Goal: Information Seeking & Learning: Learn about a topic

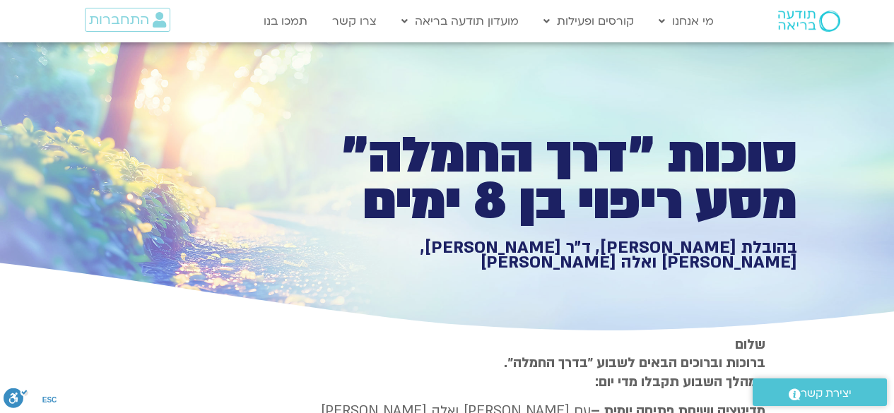
type input "1139.36"
type input "992.52"
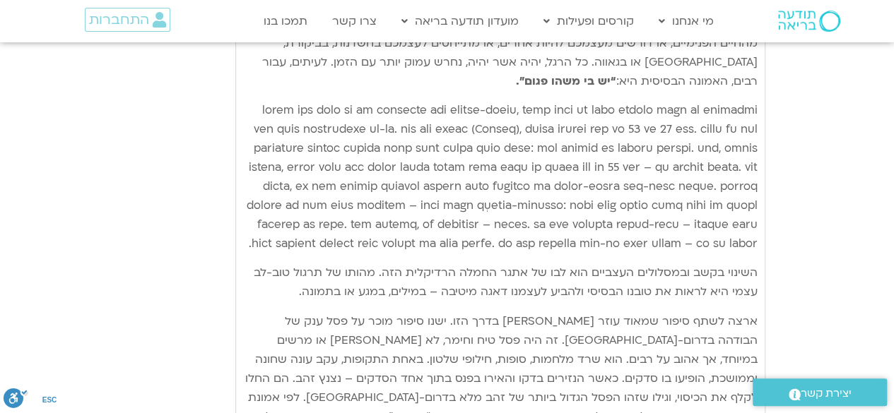
type input "1139.36"
type input "992.52"
type input "1139.36"
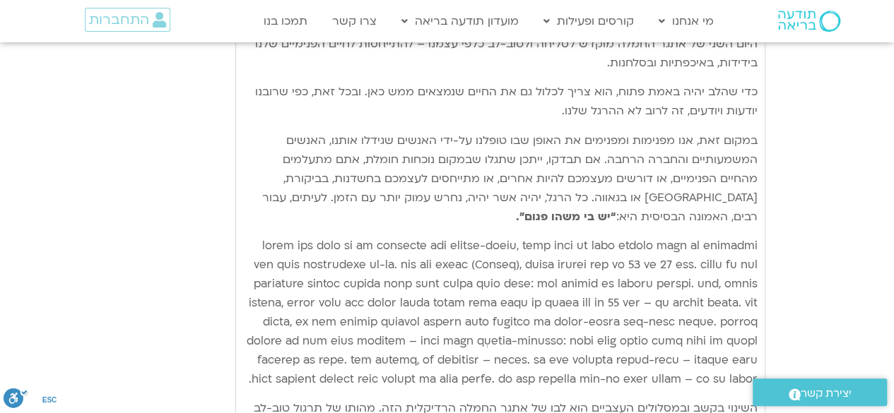
type input "992.52"
type input "1139.36"
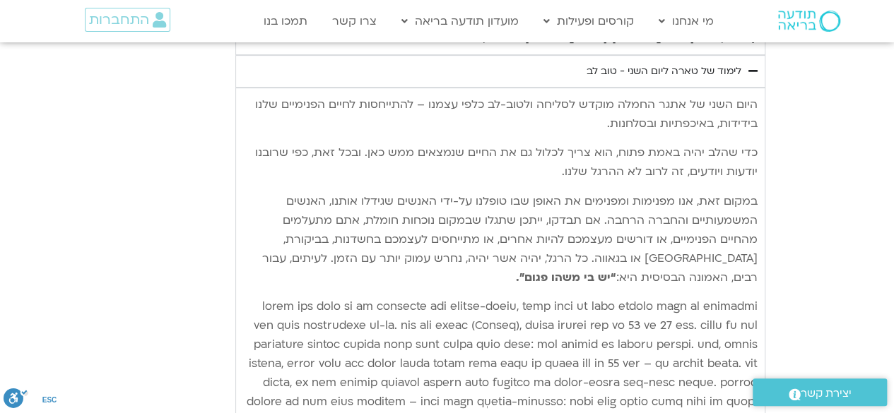
type input "992.52"
type input "1139.36"
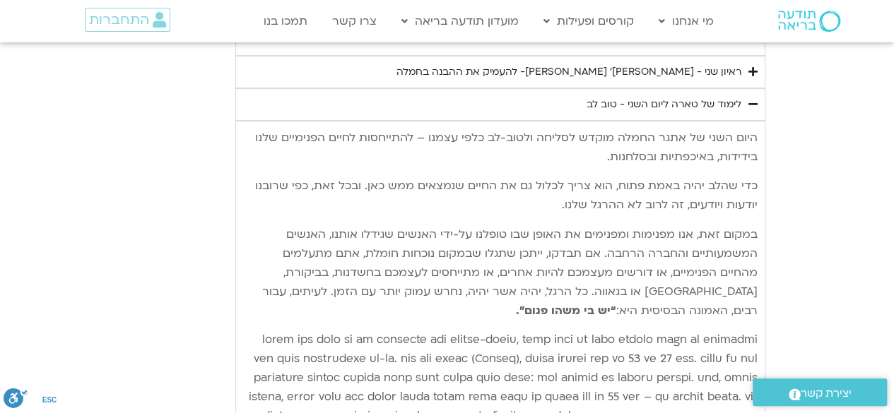
type input "992.52"
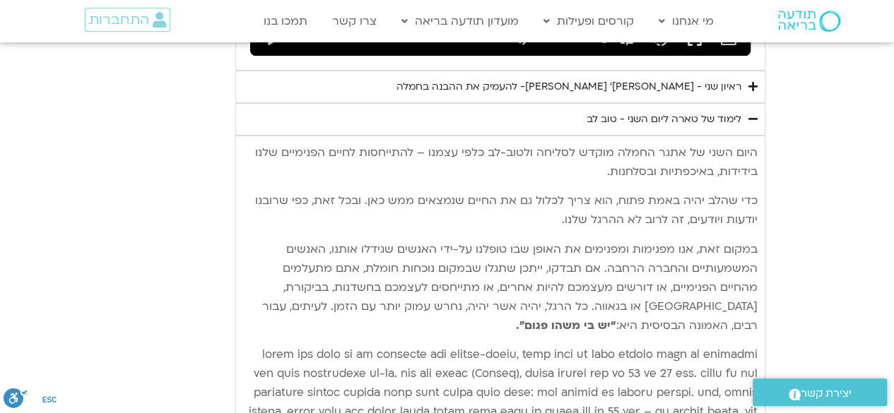
type input "1139.36"
type input "992.52"
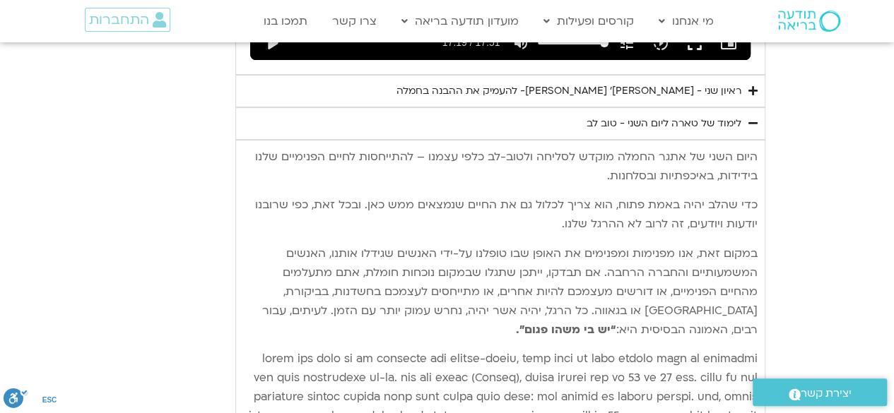
type input "1139.36"
type input "992.52"
click at [744, 196] on p "כדי שהלב יהיה באמת פתוח, הוא צריך לכלול גם את החיים שנמצאים ממש כאן. ובכל זאת, …" at bounding box center [500, 215] width 514 height 38
type input "1139.36"
type input "992.52"
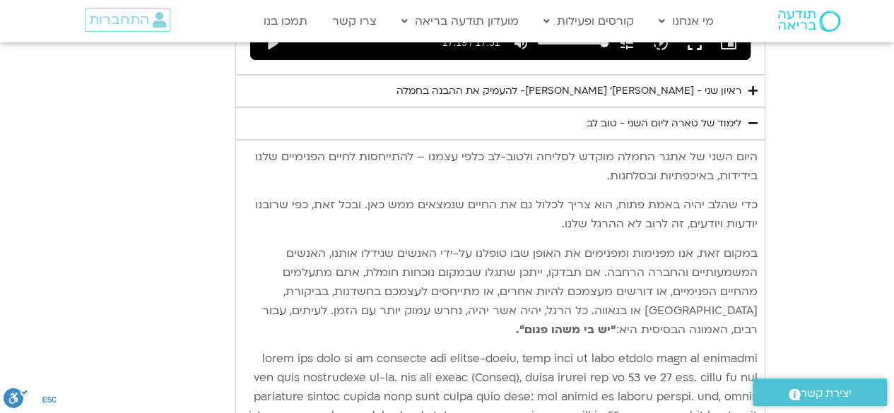
type input "1139.36"
type input "992.52"
type input "1139.36"
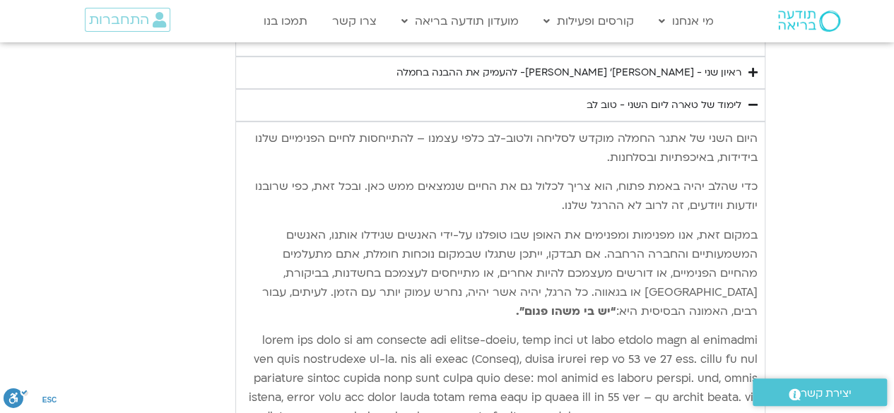
type input "992.52"
type input "1139.36"
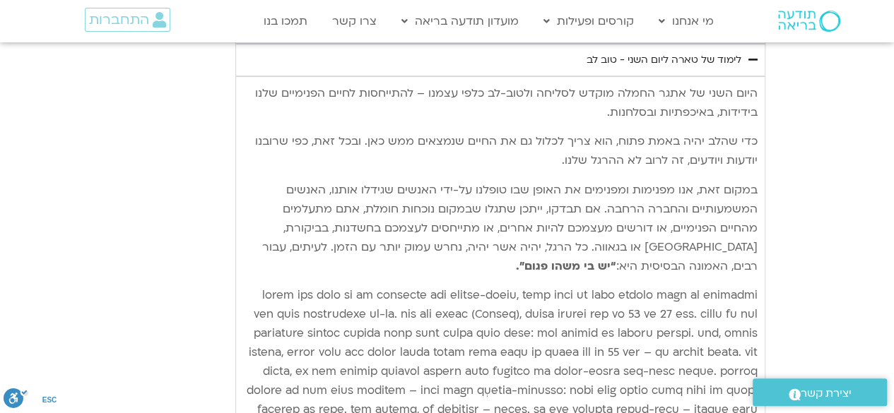
type input "992.52"
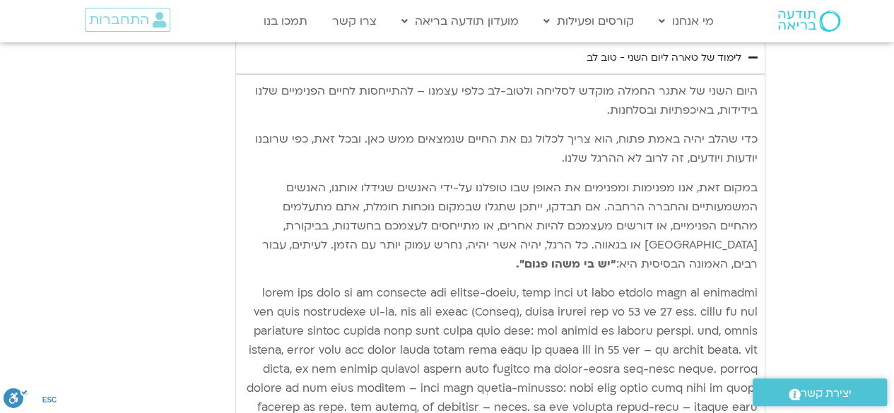
type input "1139.36"
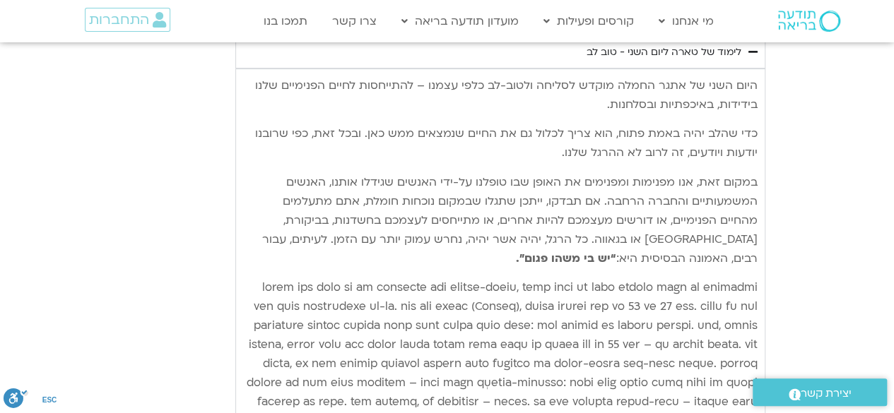
type input "992.52"
type input "1139.36"
type input "992.52"
type input "1139.36"
type input "992.52"
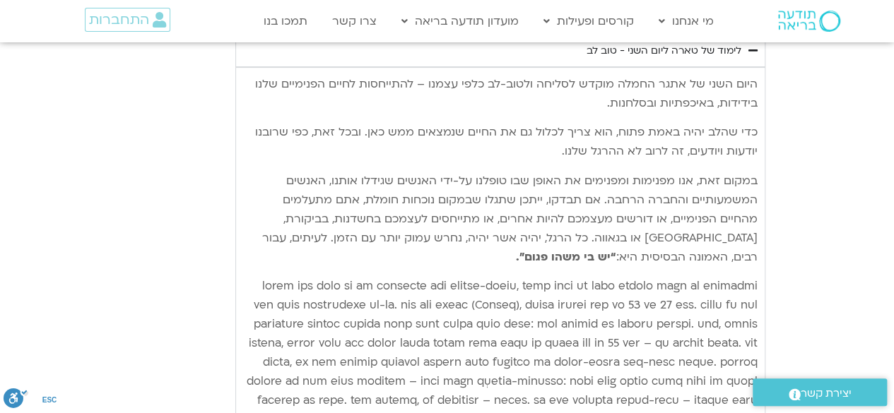
type input "1139.36"
type input "992.52"
type input "1139.36"
type input "992.52"
type input "1139.36"
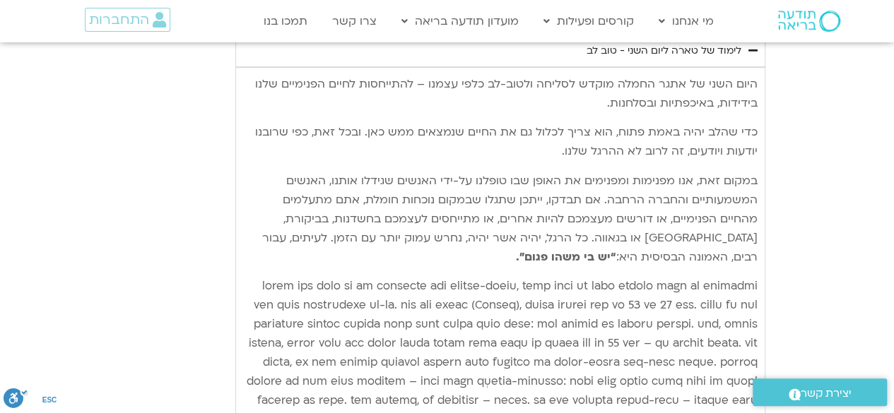
type input "992.52"
type input "1139.36"
type input "992.52"
type input "1139.36"
type input "992.52"
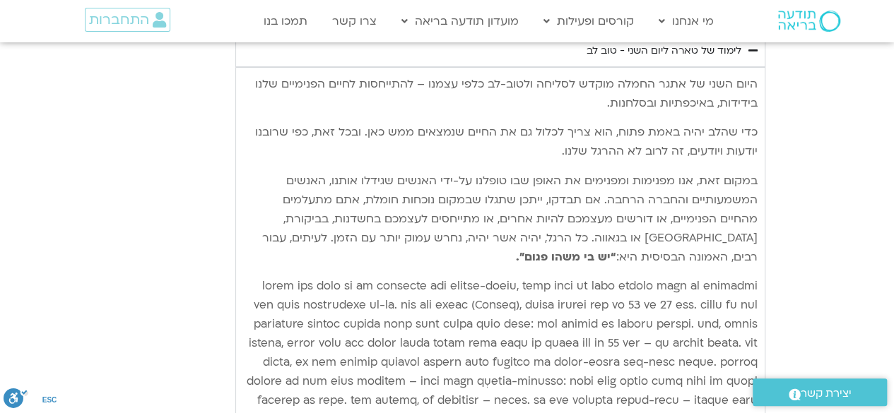
type input "1139.36"
type input "992.52"
type input "1139.36"
type input "992.52"
type input "1139.36"
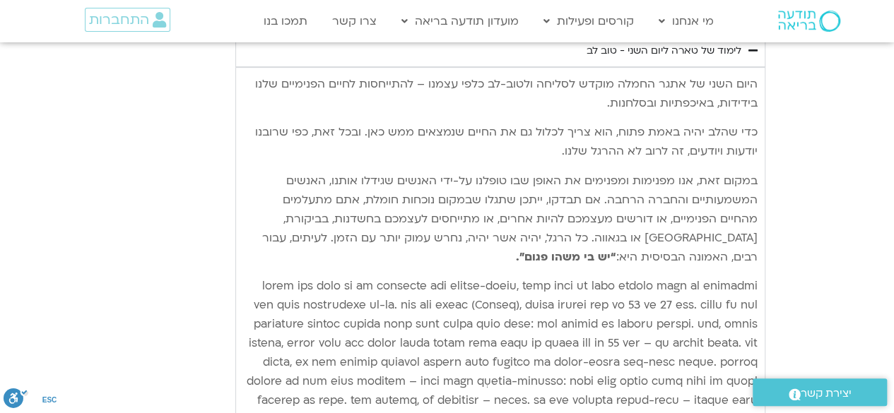
type input "992.52"
type input "1139.36"
type input "992.52"
type input "1139.36"
type input "992.52"
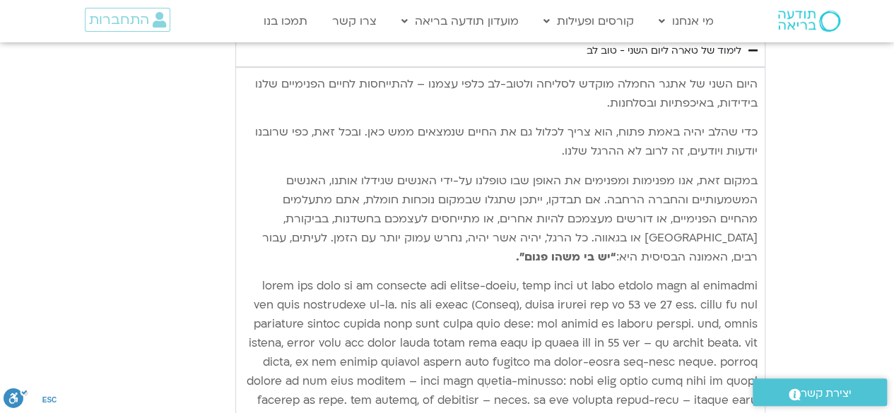
type input "1139.36"
type input "992.52"
type input "1139.36"
type input "992.52"
type input "1139.36"
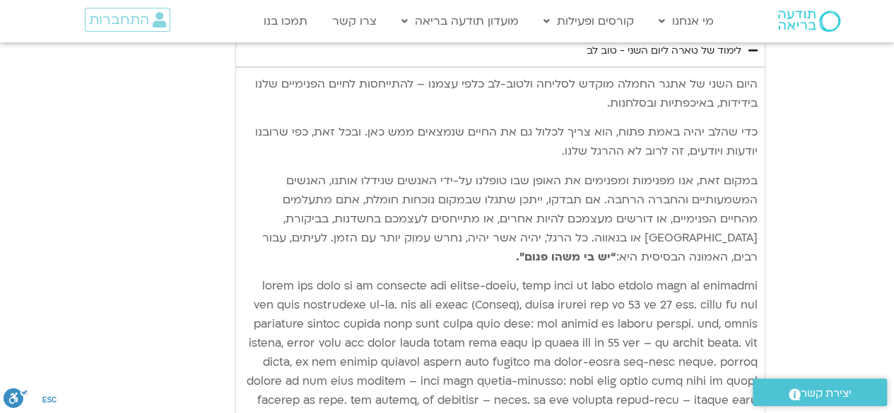
type input "992.52"
type input "1139.36"
type input "992.52"
type input "1139.36"
type input "992.52"
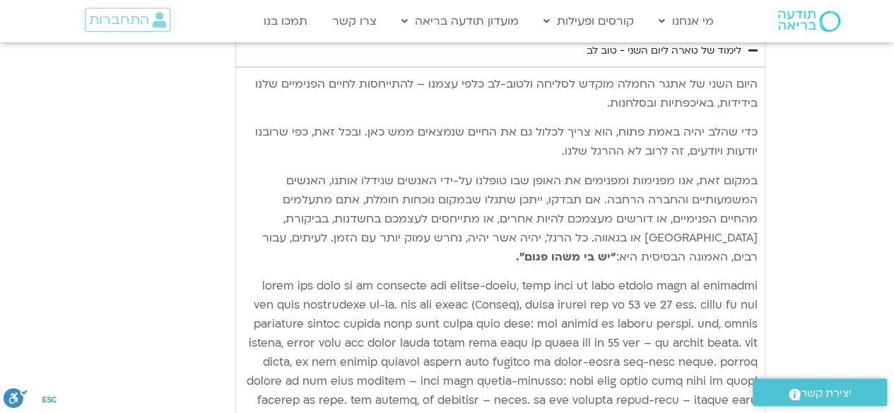
type input "1139.36"
type input "992.52"
type input "1139.36"
type input "992.52"
type input "1139.36"
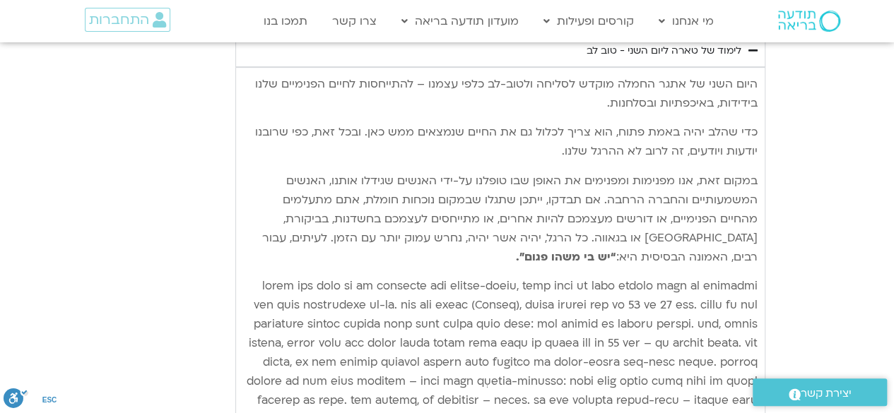
type input "992.52"
type input "1139.36"
type input "992.52"
type input "1139.36"
type input "992.52"
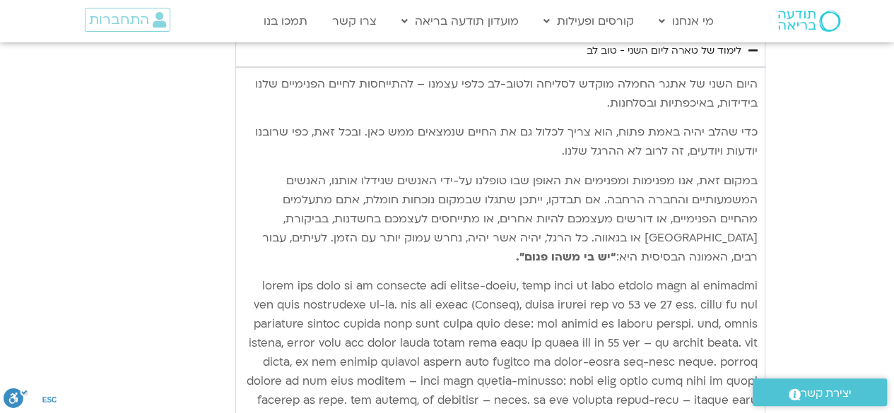
type input "1139.36"
type input "992.52"
type input "1139.36"
type input "992.52"
type input "1139.36"
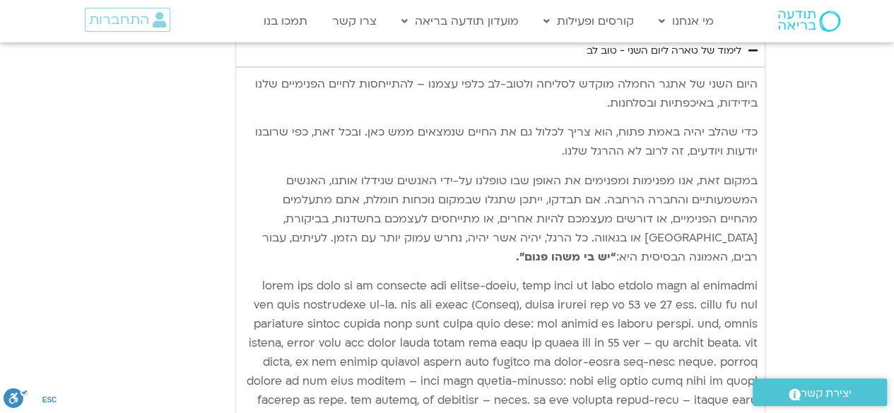
type input "992.52"
type input "1139.36"
type input "992.52"
type input "1139.36"
type input "992.52"
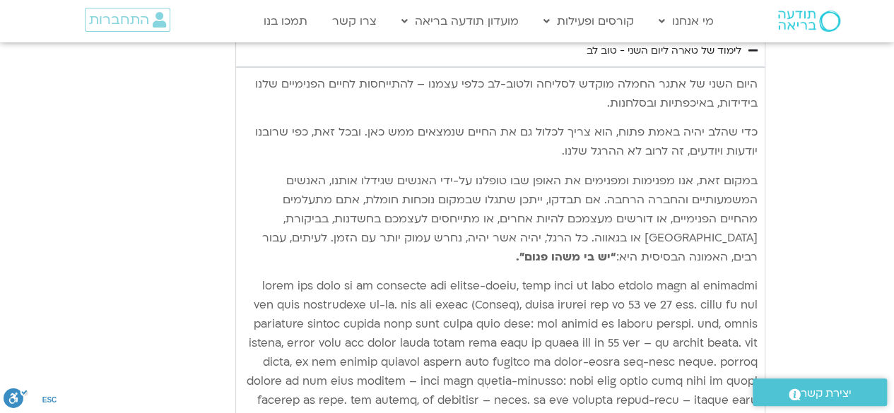
type input "1139.36"
type input "992.52"
type input "1139.36"
type input "992.52"
type input "1139.36"
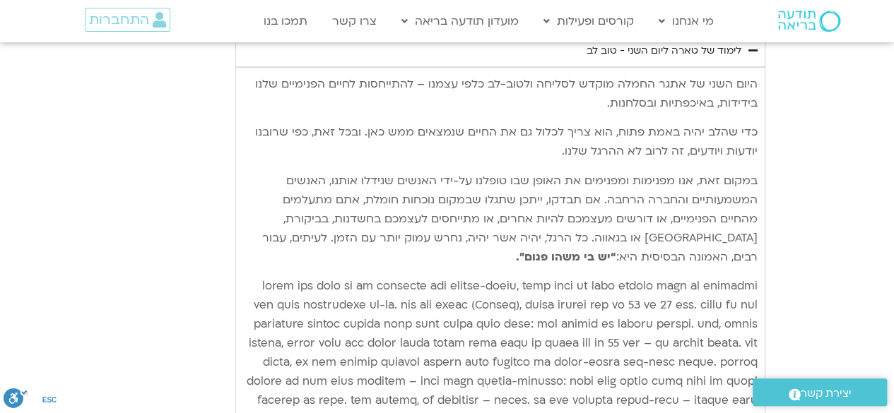
type input "992.52"
type input "1139.36"
type input "992.52"
type input "1139.36"
type input "992.52"
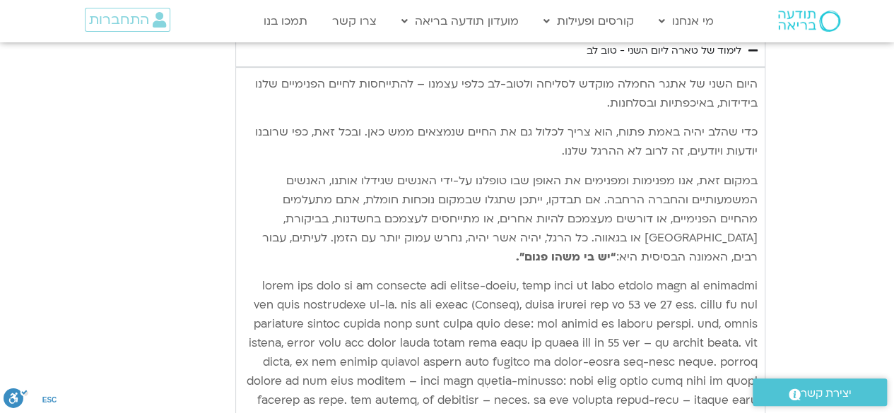
type input "1139.36"
type input "992.52"
type input "1139.36"
type input "992.52"
type input "1139.36"
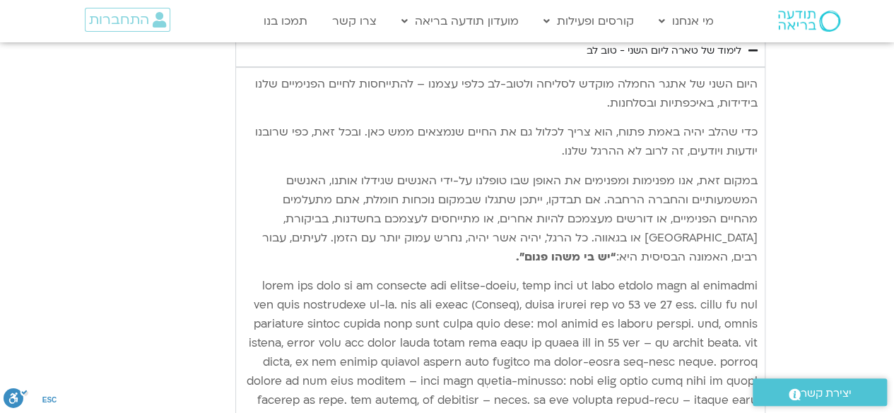
type input "992.52"
type input "1139.36"
type input "992.52"
type input "1139.36"
type input "992.52"
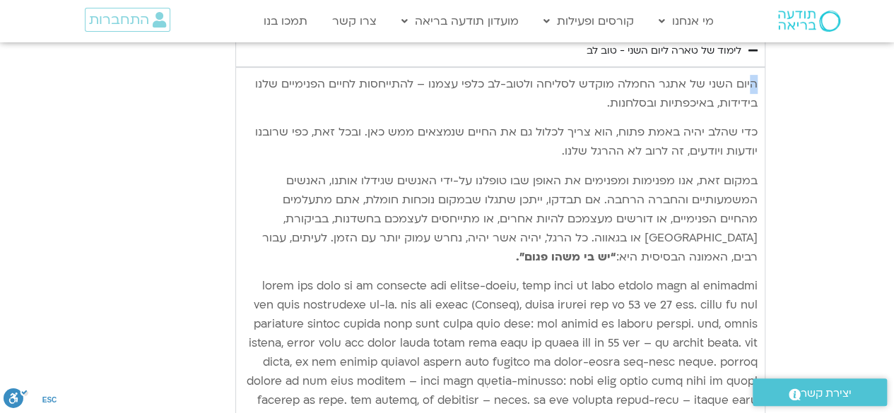
type input "1139.36"
type input "992.52"
type input "1139.36"
type input "992.52"
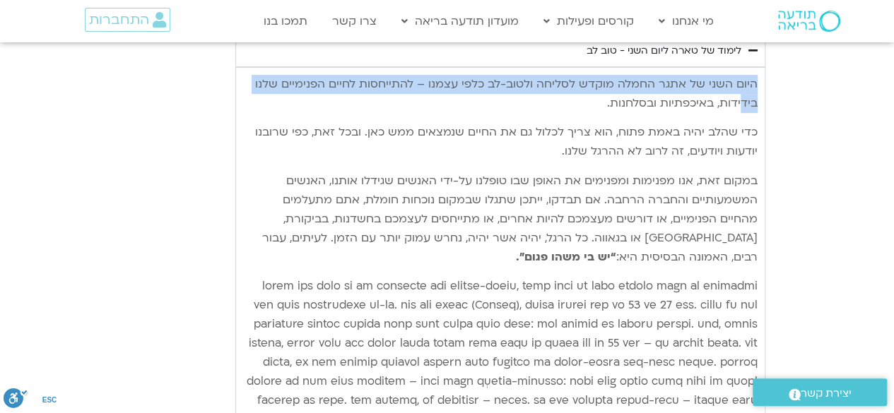
type input "1139.36"
type input "992.52"
type input "1139.36"
type input "992.52"
type input "1139.36"
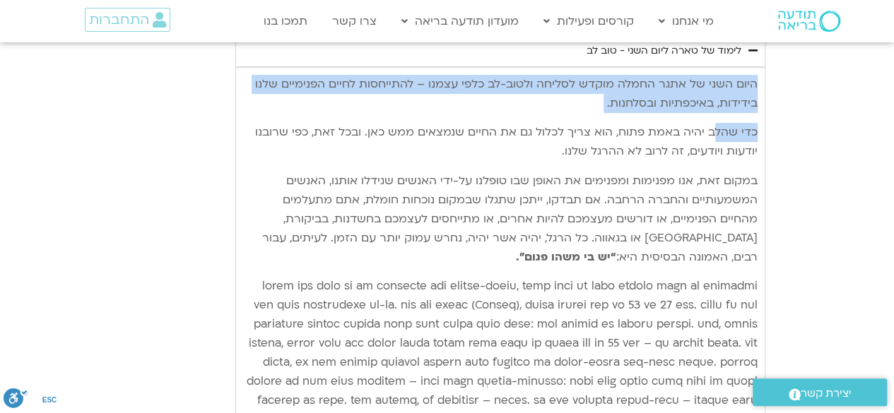
type input "992.52"
type input "1139.36"
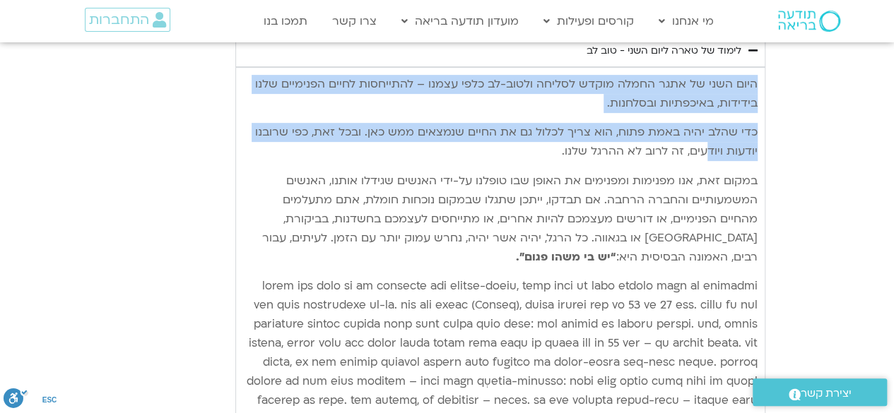
type input "992.52"
type input "1139.36"
type input "992.52"
type input "1139.36"
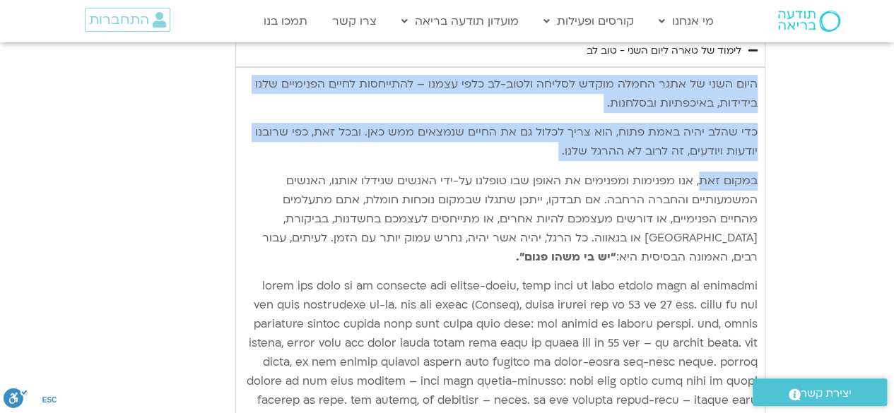
type input "992.52"
type input "1139.36"
type input "992.52"
type input "1139.36"
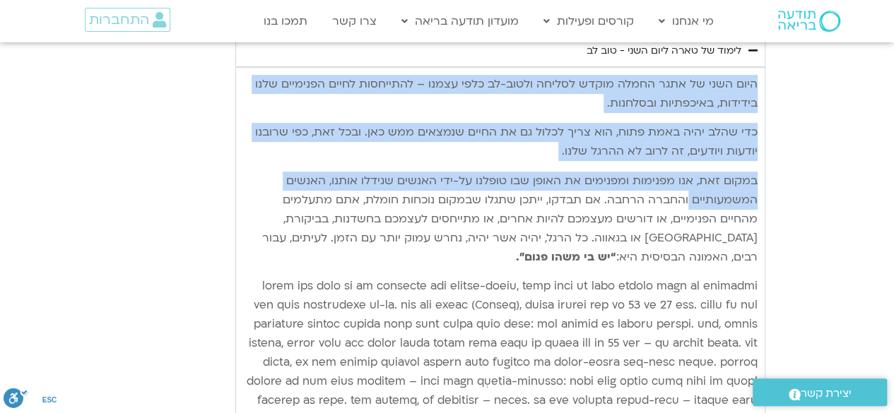
type input "992.52"
type input "1139.36"
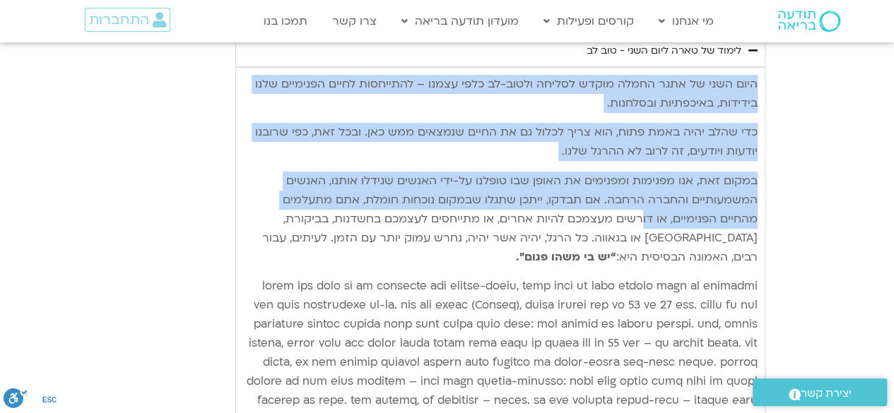
type input "992.52"
type input "1139.36"
type input "992.52"
type input "1139.36"
type input "992.52"
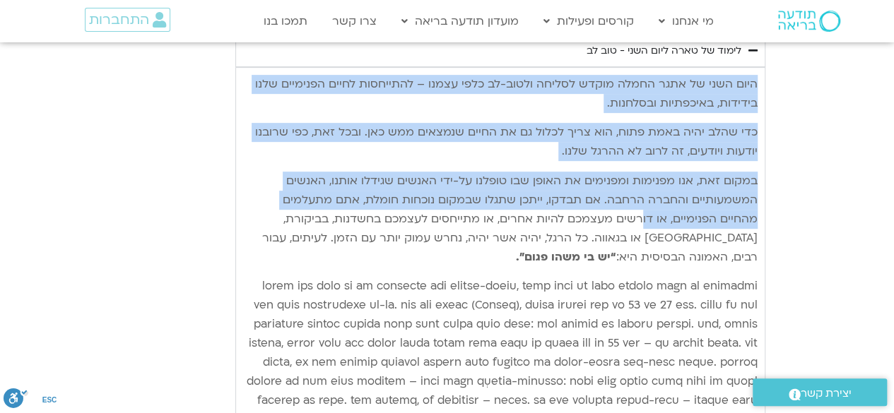
type input "1139.36"
type input "992.52"
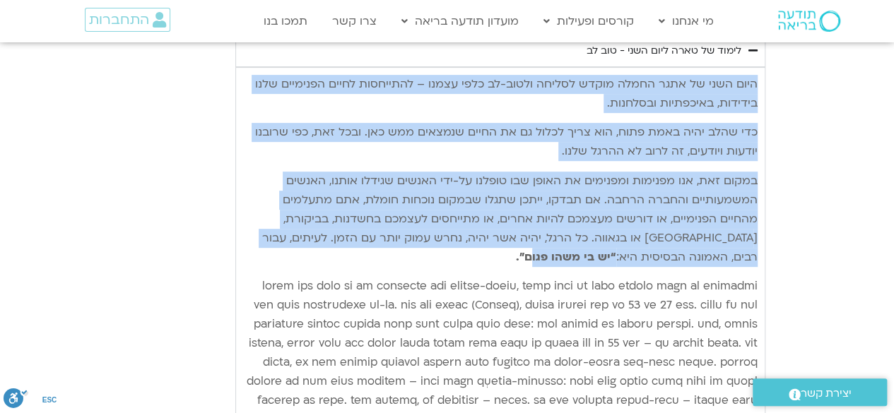
type input "1139.36"
type input "992.52"
type input "1139.36"
type input "992.52"
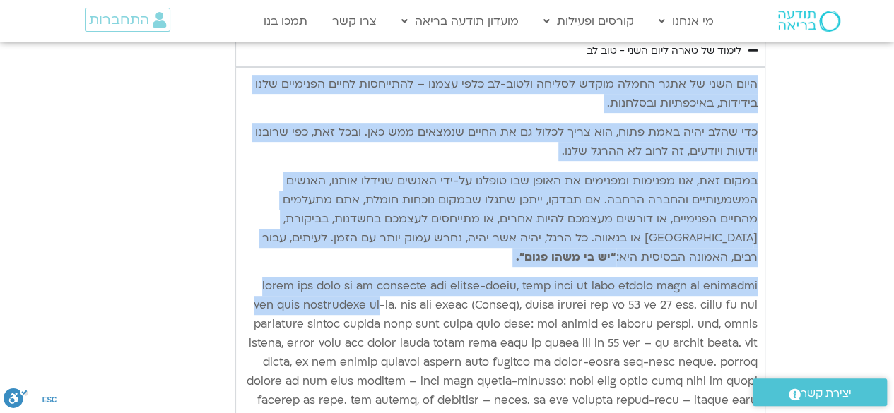
type input "1139.36"
type input "992.52"
type input "1139.36"
type input "992.52"
type input "1139.36"
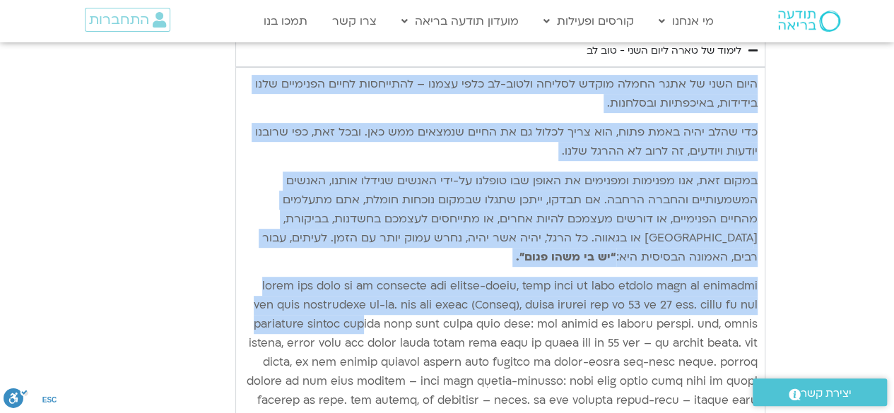
type input "992.52"
type input "1139.36"
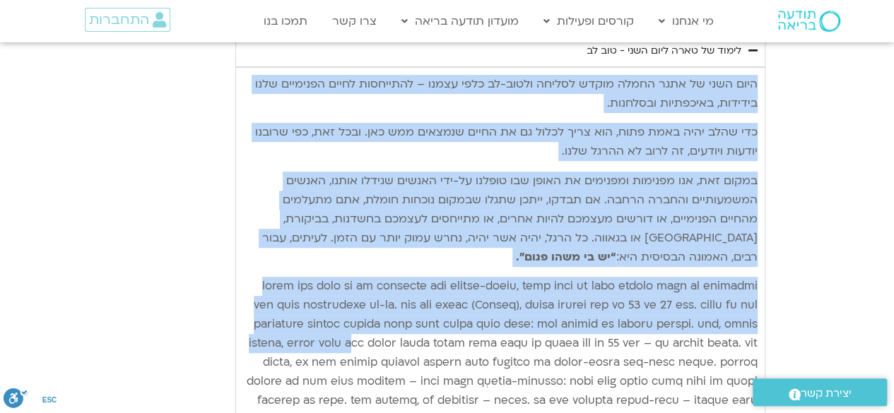
type input "992.52"
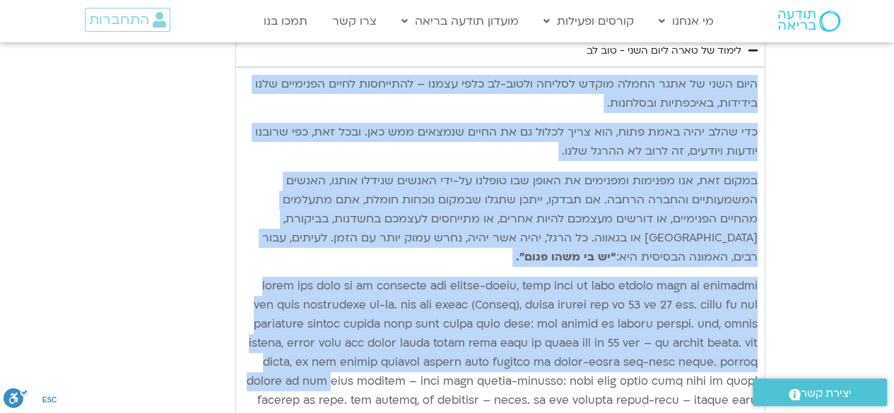
type input "1139.36"
type input "992.52"
type input "1139.36"
type input "992.52"
type input "1139.36"
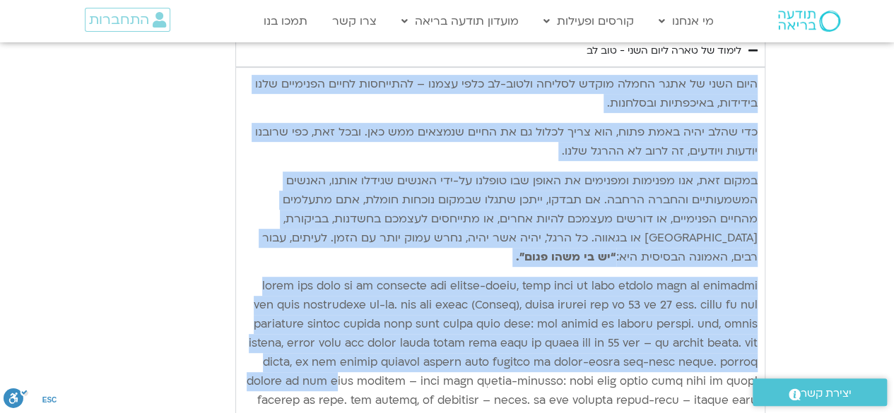
type input "992.52"
type input "1139.36"
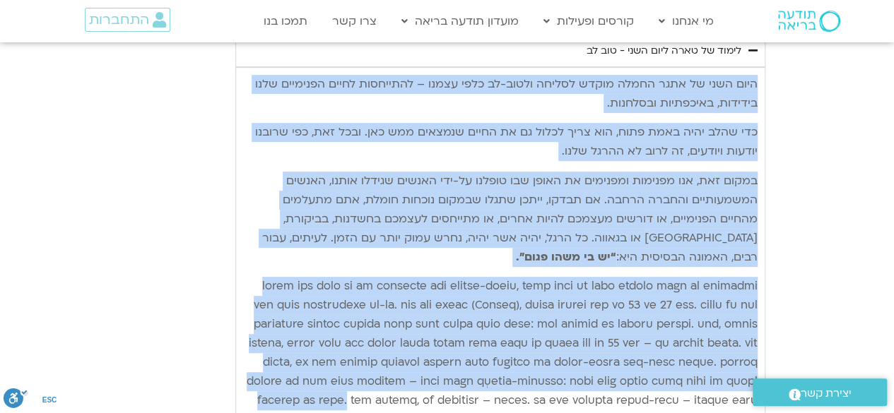
type input "992.52"
type input "1139.36"
type input "992.52"
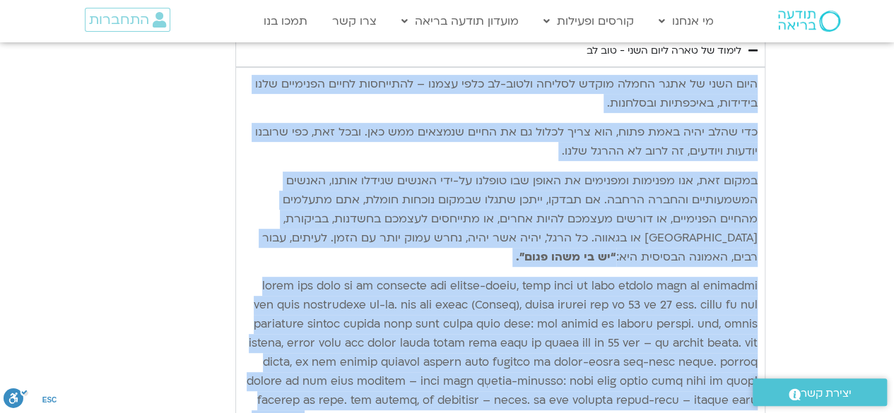
type input "1139.36"
type input "992.52"
type input "1139.36"
type input "992.52"
type input "1139.36"
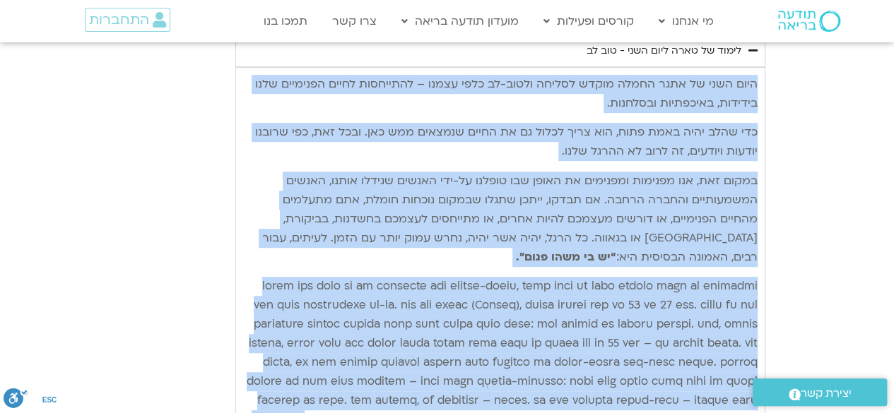
type input "992.52"
type input "1139.36"
type input "992.52"
type input "1139.36"
type input "992.52"
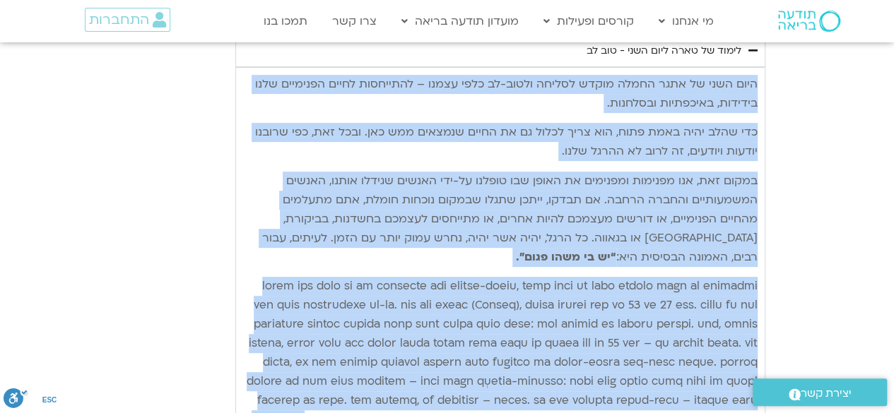
type input "1139.36"
type input "992.52"
type input "1139.36"
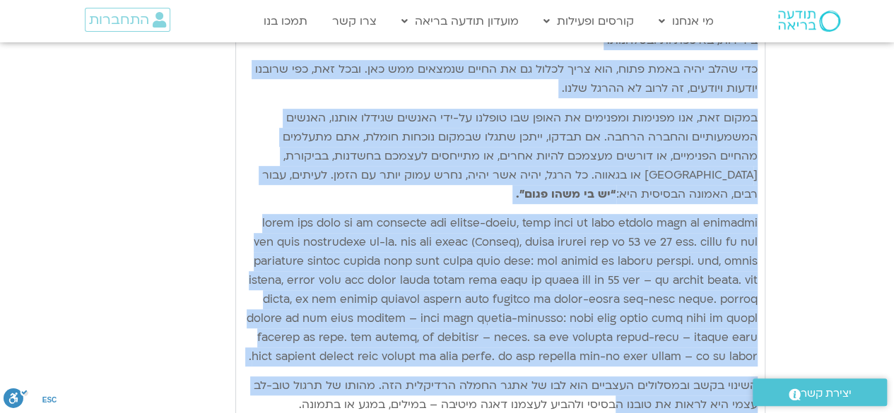
type input "992.52"
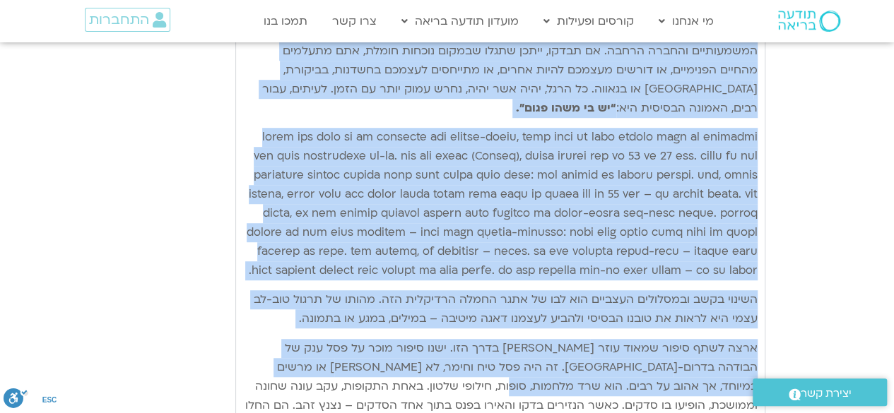
type input "1139.36"
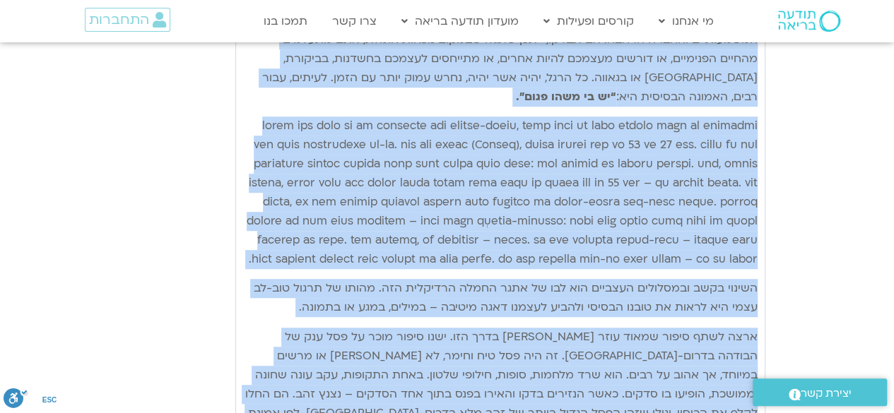
type input "992.52"
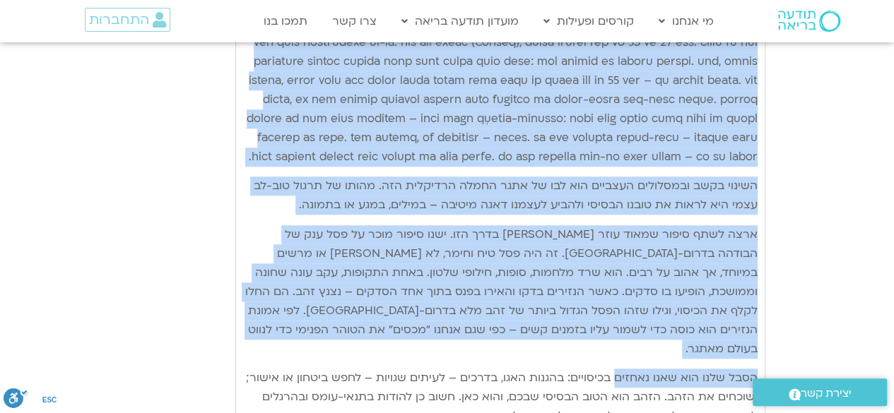
type input "1139.36"
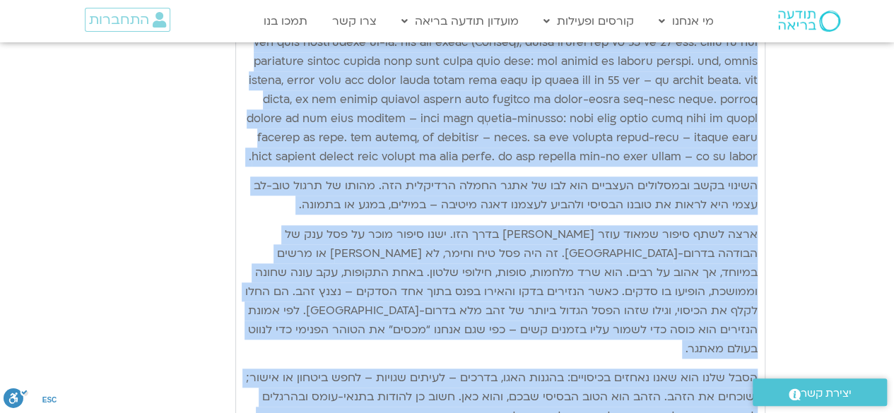
type input "992.52"
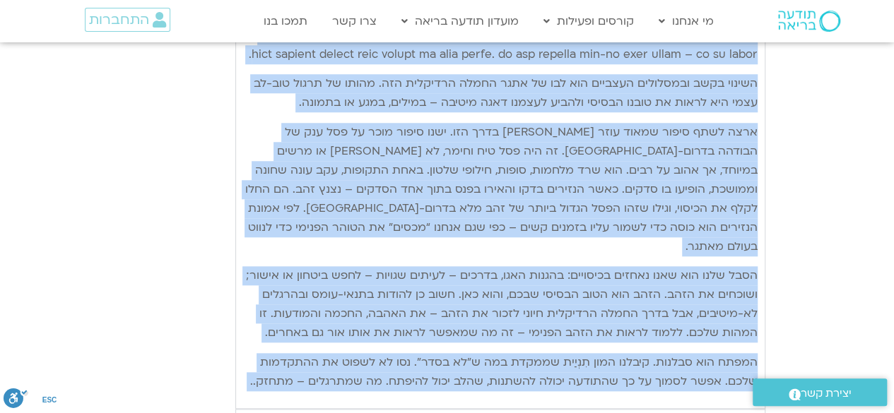
type input "1139.36"
type input "992.52"
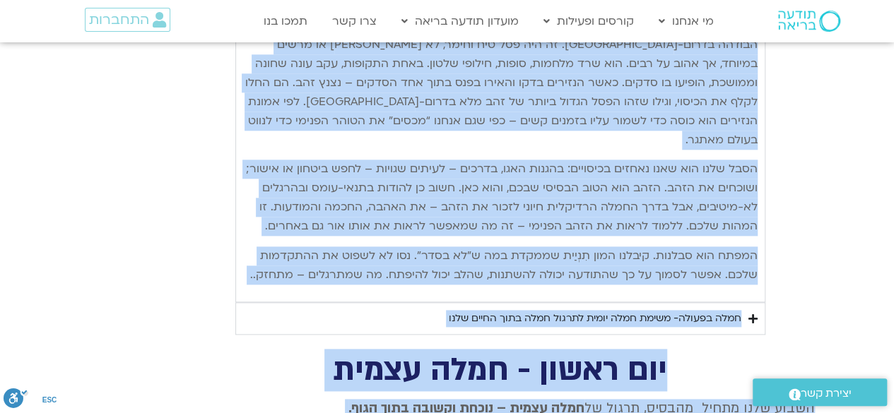
type input "1139.36"
type input "992.52"
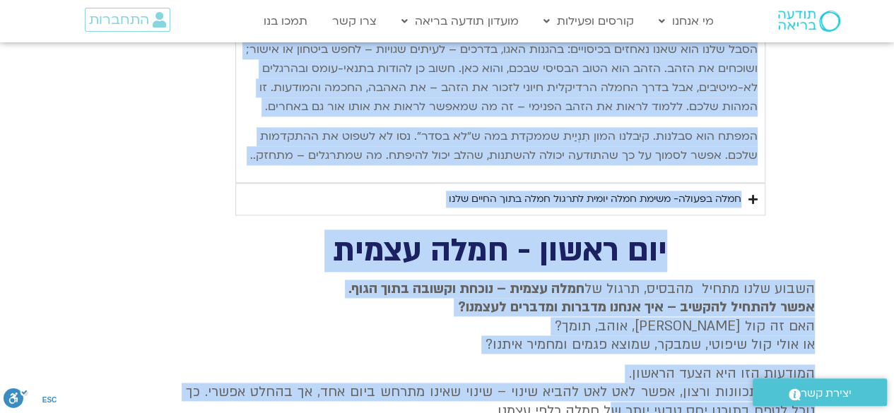
type input "1139.36"
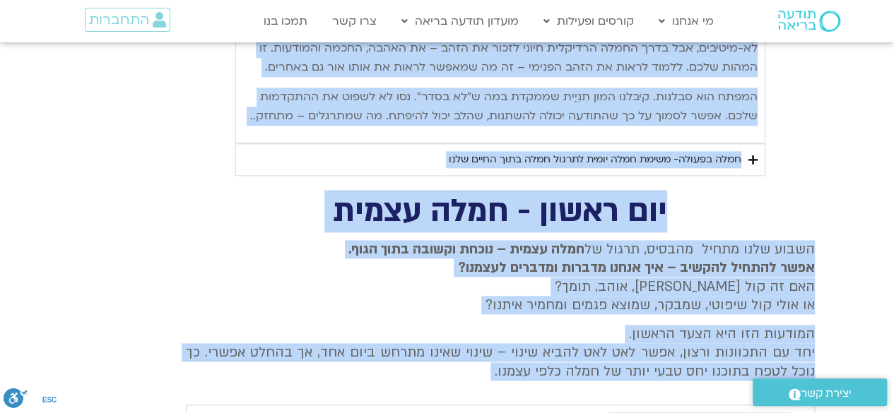
type input "992.52"
type input "1139.36"
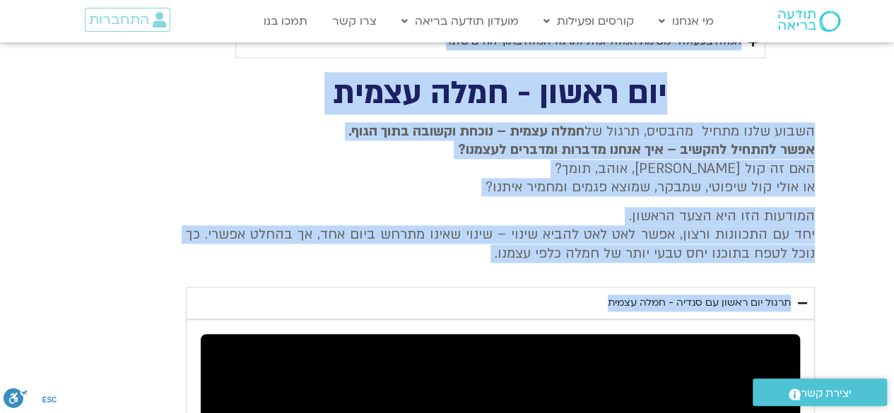
type input "992.52"
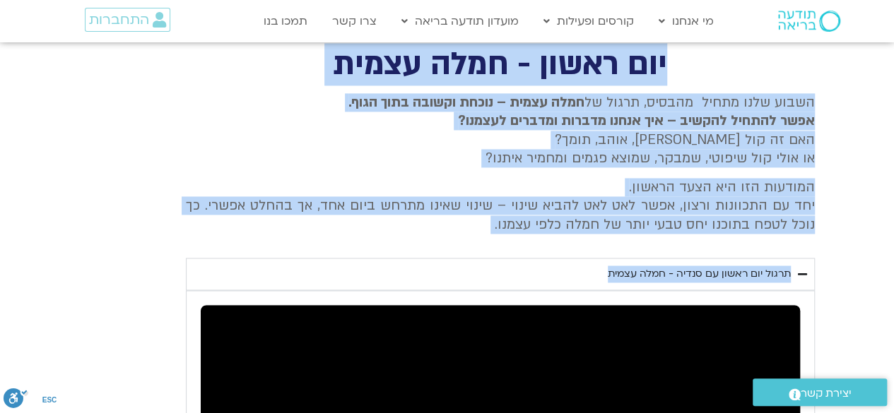
type input "1139.36"
type input "992.52"
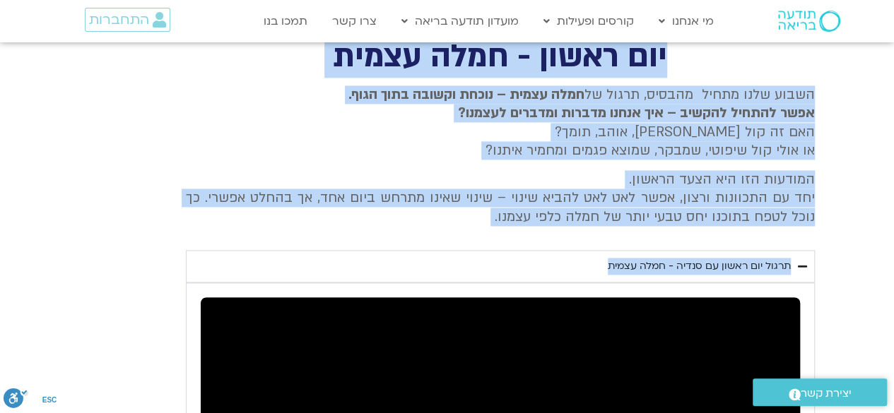
type input "1139.36"
type input "992.52"
type input "1139.36"
type input "992.52"
type input "1139.36"
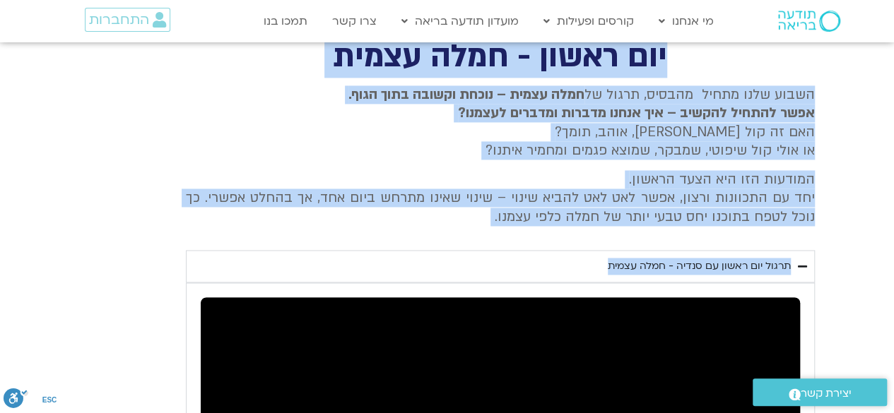
type input "992.52"
type input "1139.36"
type input "992.52"
type input "1139.36"
type input "992.52"
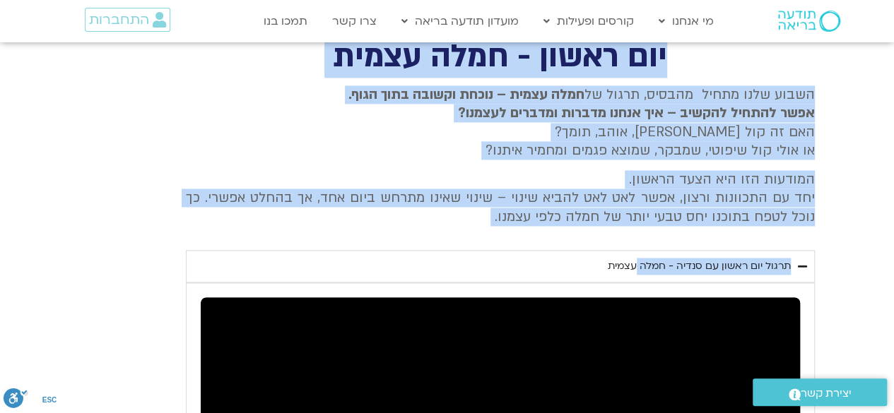
type input "1139.36"
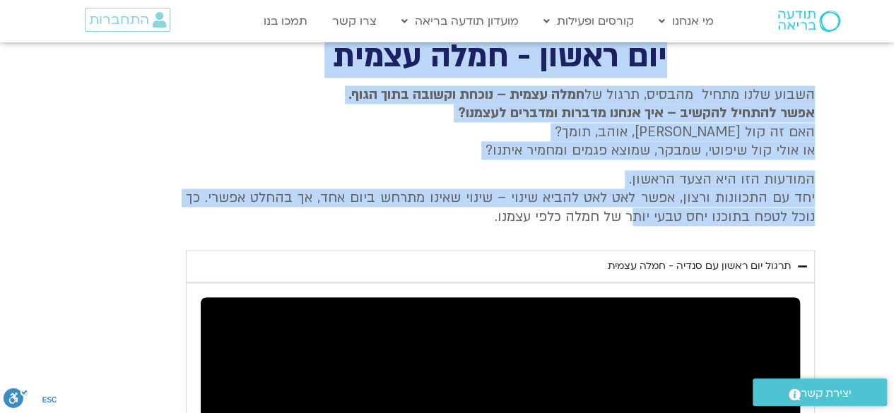
type input "992.52"
type input "1139.36"
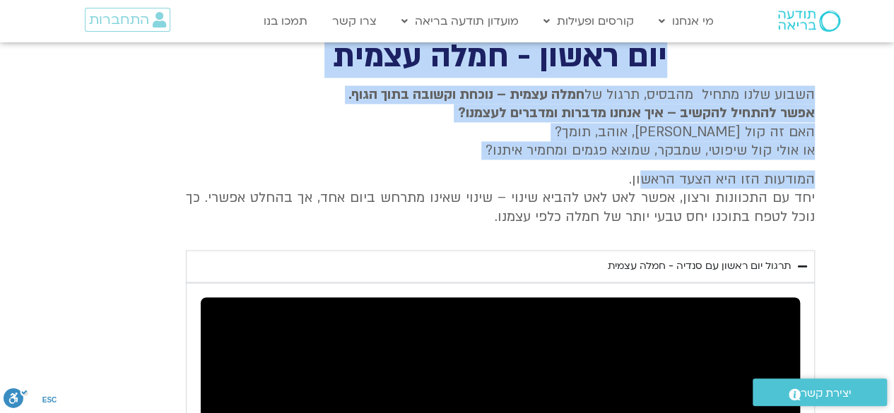
type input "992.52"
type input "1139.36"
type input "992.52"
type input "1139.36"
type input "992.52"
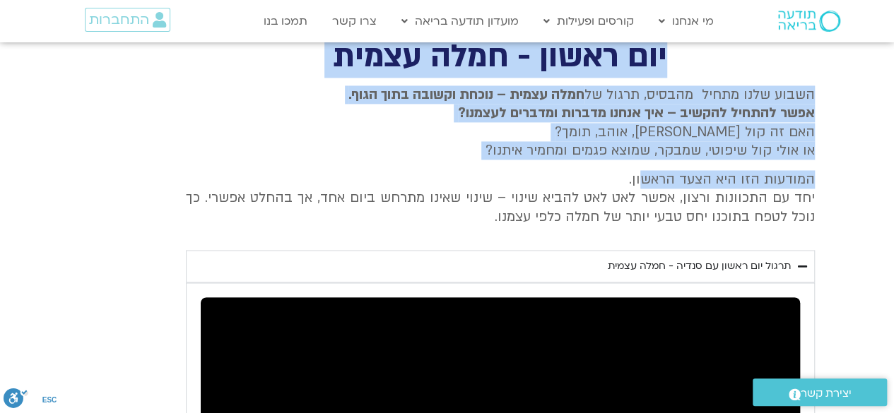
type input "1139.36"
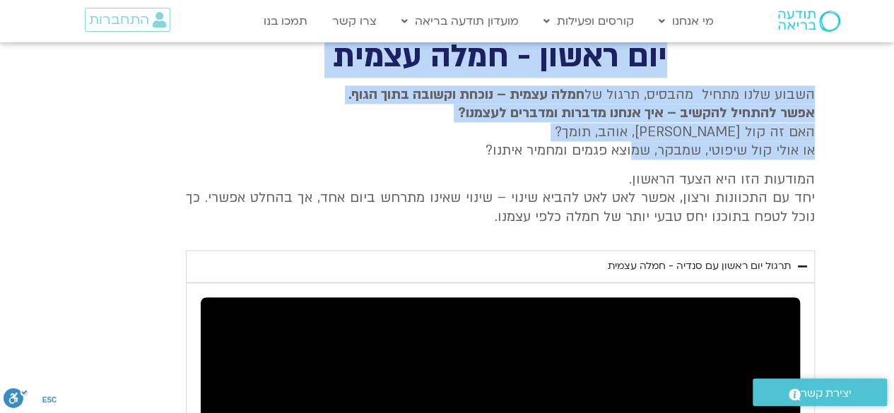
type input "992.52"
type input "1139.36"
type input "992.52"
type input "1139.36"
type input "992.52"
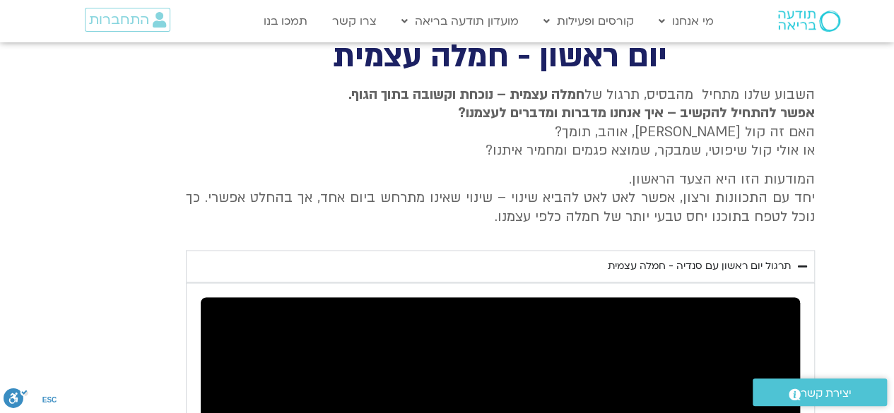
drag, startPoint x: 757, startPoint y: 57, endPoint x: 670, endPoint y: 49, distance: 87.9
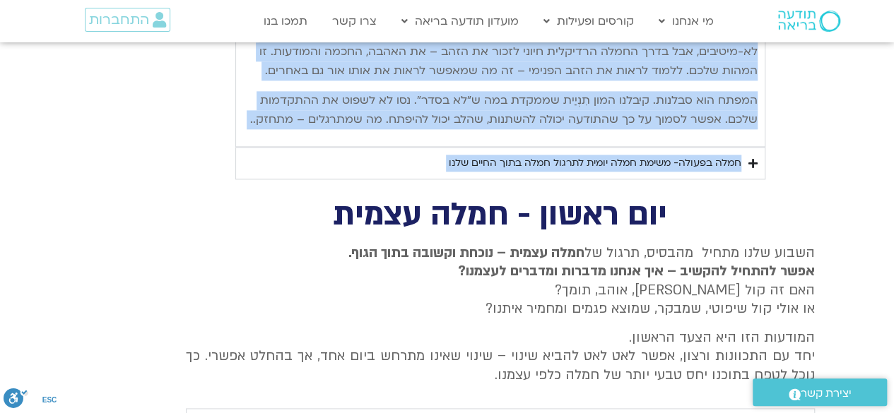
scroll to position [3516, 0]
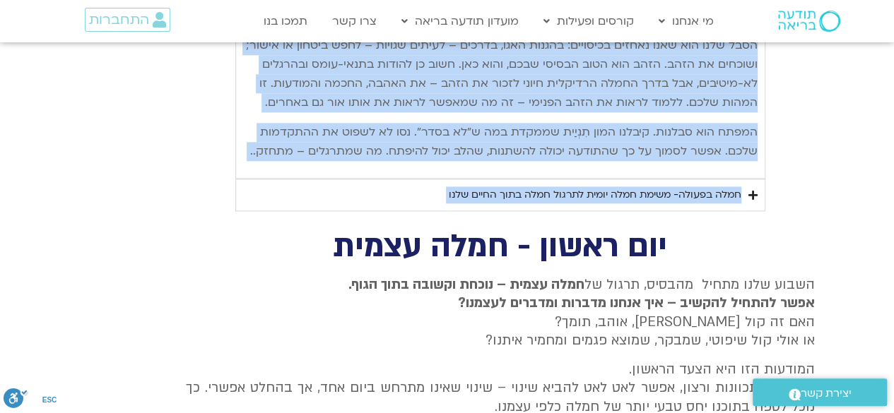
click at [278, 179] on summary "חמלה בפעולה- משימת חמלה יומית לתרגול חמלה בתוך החיים שלנו" at bounding box center [500, 195] width 530 height 32
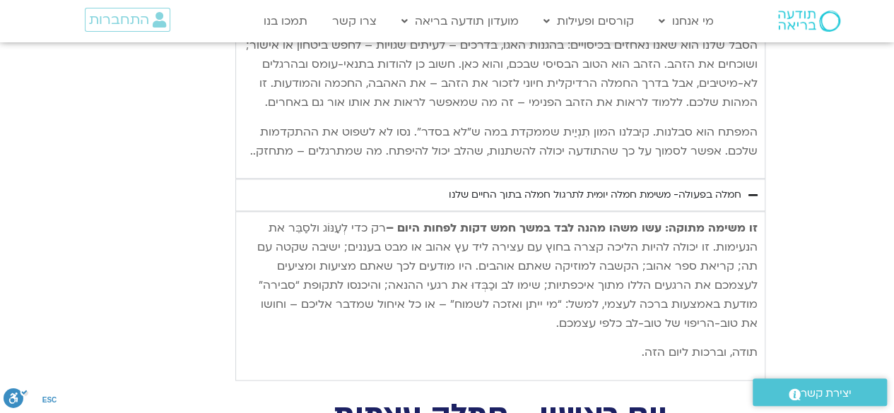
click at [278, 179] on summary "חמלה בפעולה- משימת חמלה יומית לתרגול חמלה בתוך החיים שלנו" at bounding box center [500, 195] width 530 height 32
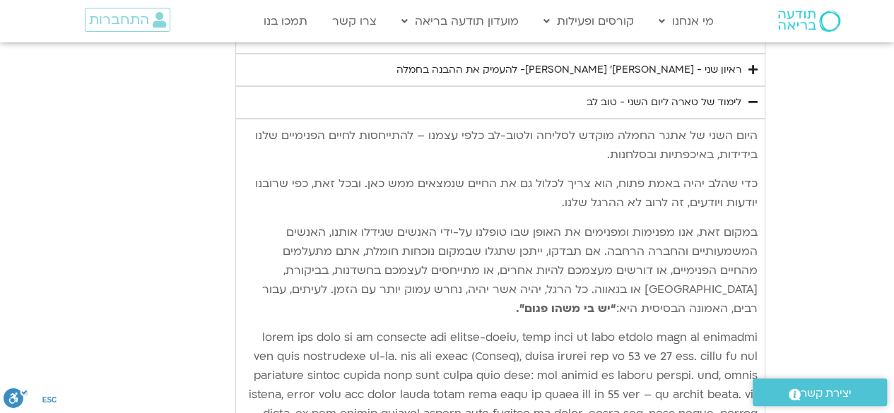
scroll to position [2875, 0]
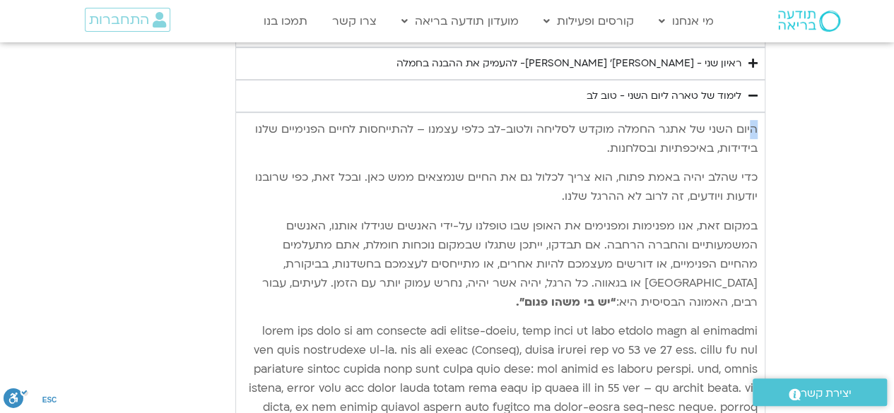
click at [754, 120] on p "היום השני של אתגר החמלה מוקדש לסליחה ולטוב-לב כלפי עצמנו – להתייחסות לחיים הפני…" at bounding box center [500, 139] width 514 height 38
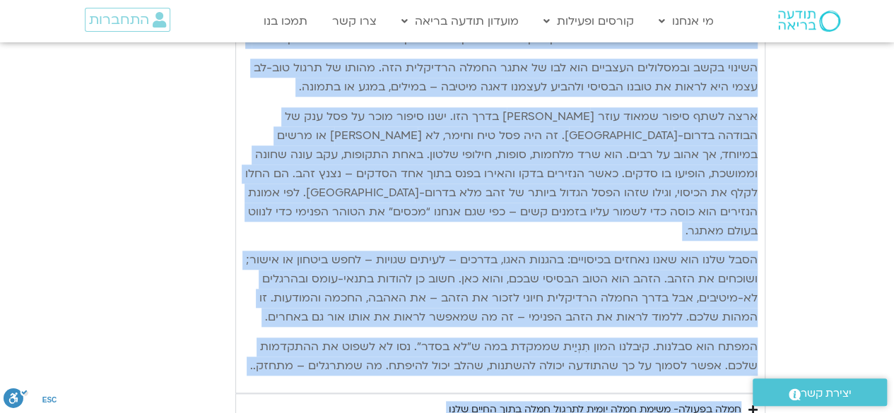
drag, startPoint x: 753, startPoint y: 104, endPoint x: 639, endPoint y: 405, distance: 321.9
click at [639, 405] on div "סוכות ״דרך החמלה״ מסע ריפוי בן 8 ימים בהובלת [PERSON_NAME], ד״ר [PERSON_NAME], …" at bounding box center [447, 50] width 894 height 6619
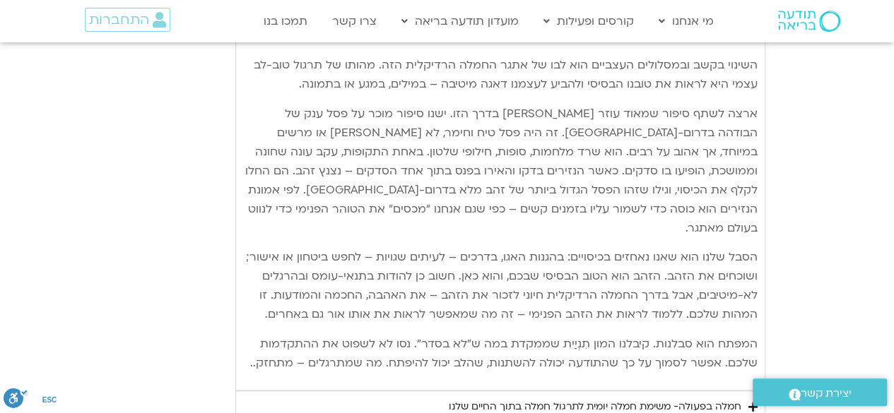
drag, startPoint x: 766, startPoint y: 230, endPoint x: 0, endPoint y: 100, distance: 776.6
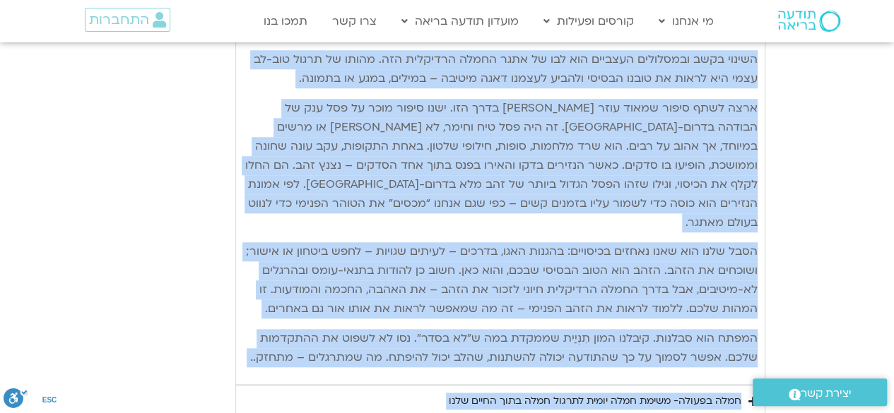
scroll to position [3321, 0]
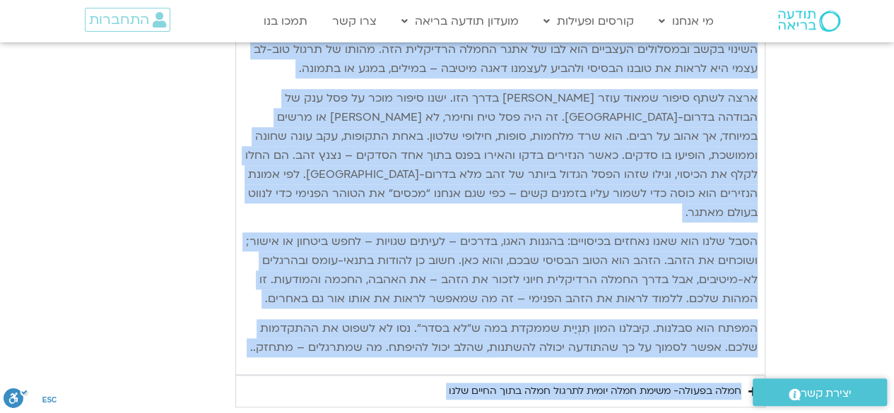
drag, startPoint x: 756, startPoint y: 173, endPoint x: 634, endPoint y: 405, distance: 261.6
click at [634, 405] on div "סוכות ״דרך החמלה״ מסע ריפוי בן 8 ימים בהובלת [PERSON_NAME], ד״ר [PERSON_NAME], …" at bounding box center [447, 32] width 894 height 6619
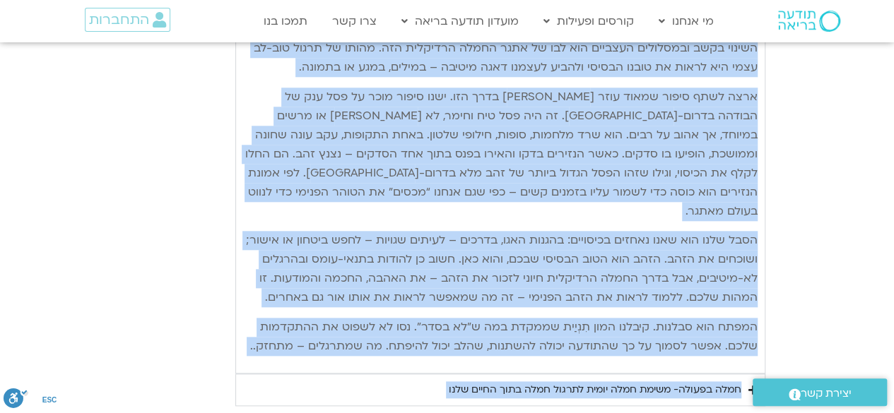
copy div "lore ipsu do sita conse adipi elitse doeiu-te inci utlab – etdolorem aliqu enim…"
click at [609, 137] on p "ארצה לשתף סיפור שמאוד עוזר [PERSON_NAME] בדרך הזו. ישנו סיפור מוכר על פסל ענק ש…" at bounding box center [500, 154] width 514 height 133
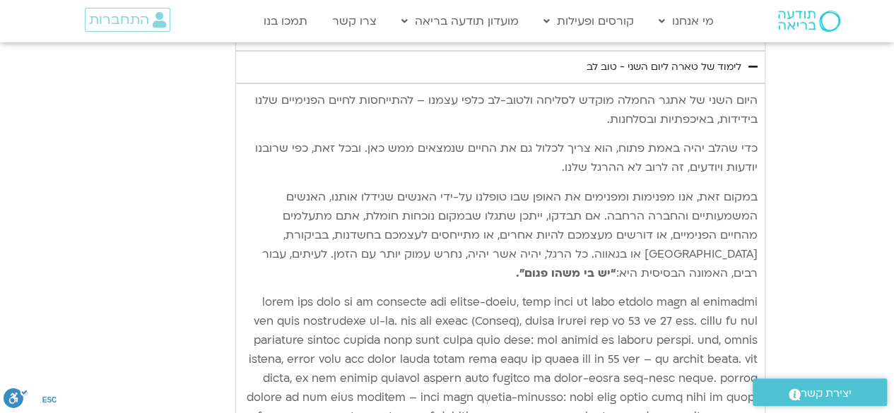
scroll to position [2911, 0]
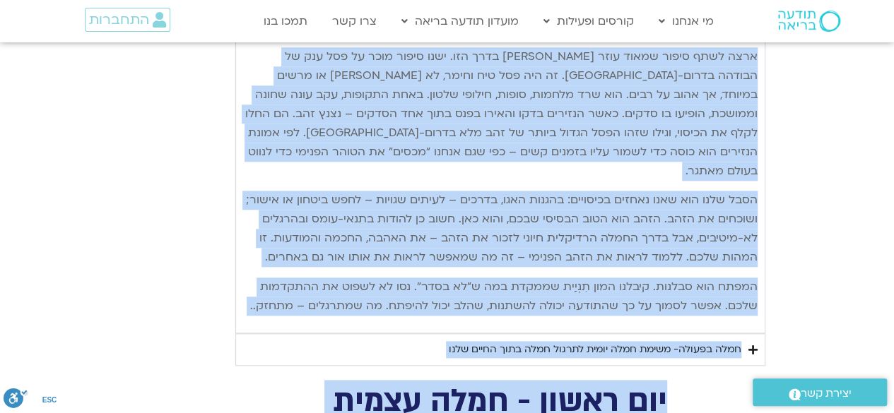
scroll to position [3392, 0]
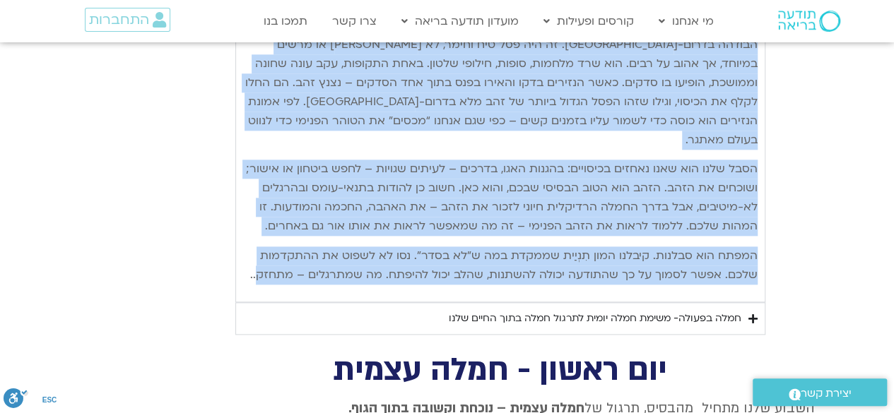
drag, startPoint x: 755, startPoint y: 66, endPoint x: 262, endPoint y: 245, distance: 524.6
copy div "lore ipsu do sita conse adipi elitse doeiu-te inci utlab – etdolorem aliqu enim…"
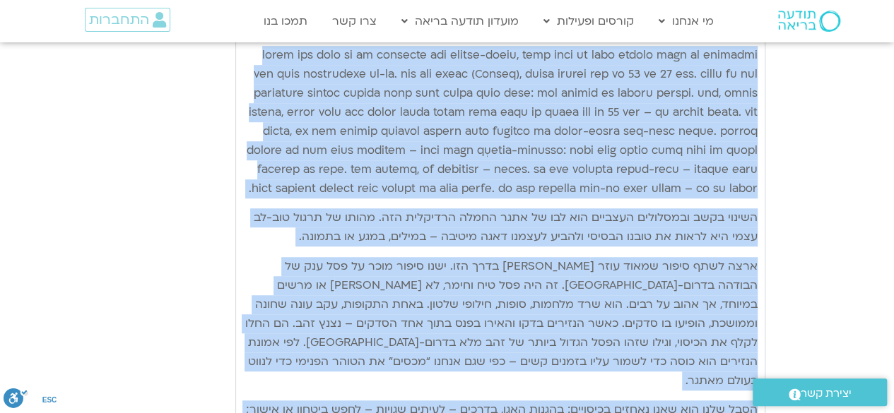
scroll to position [3146, 0]
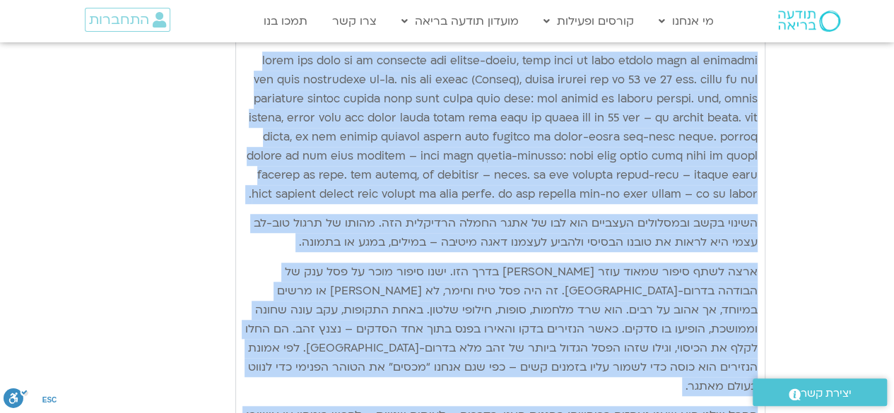
click at [541, 150] on p "Accordion. Open links with Enter or Space, close with Escape, and navigate with…" at bounding box center [500, 128] width 514 height 153
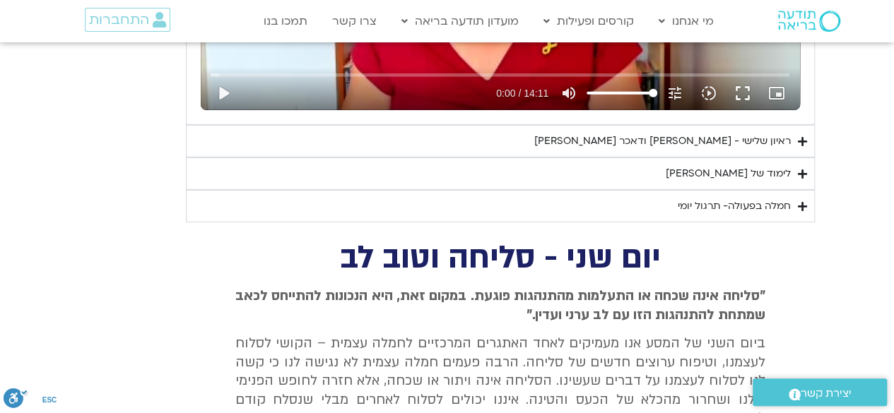
scroll to position [2093, 0]
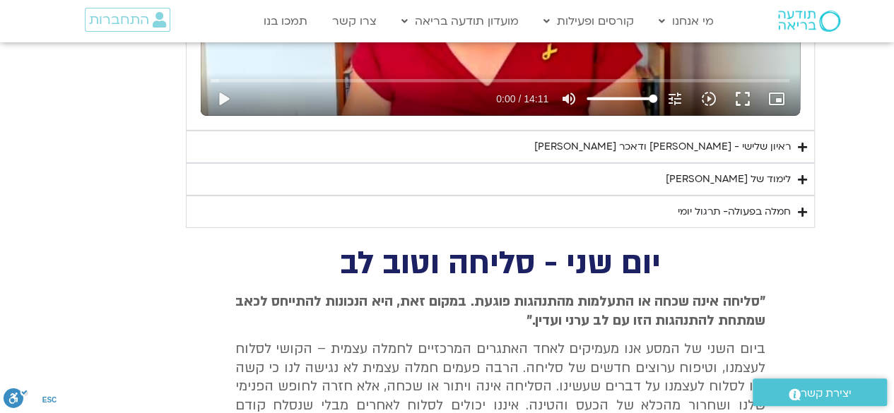
click at [735, 173] on div "לימוד של [PERSON_NAME]" at bounding box center [727, 179] width 125 height 17
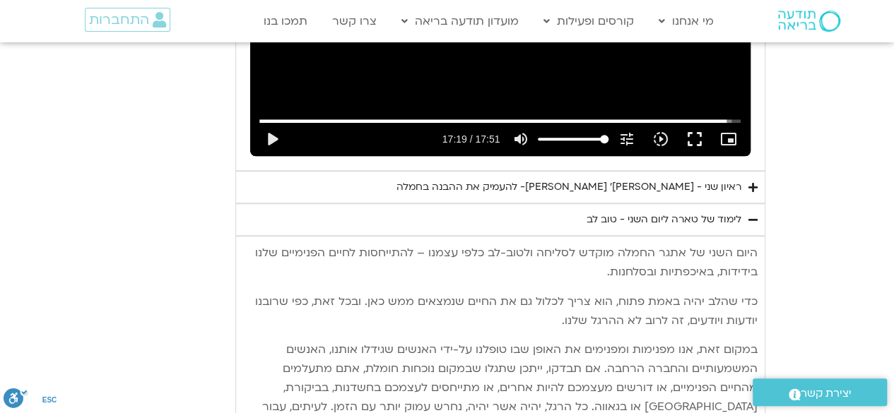
scroll to position [3169, 0]
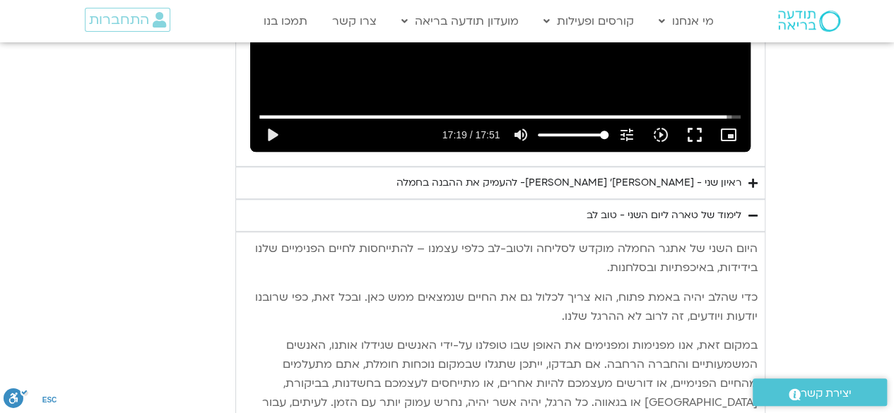
click at [679, 174] on div "ראיון שני - [PERSON_NAME]׳ [PERSON_NAME]- להעמיק את ההבנה בחמלה" at bounding box center [568, 182] width 345 height 17
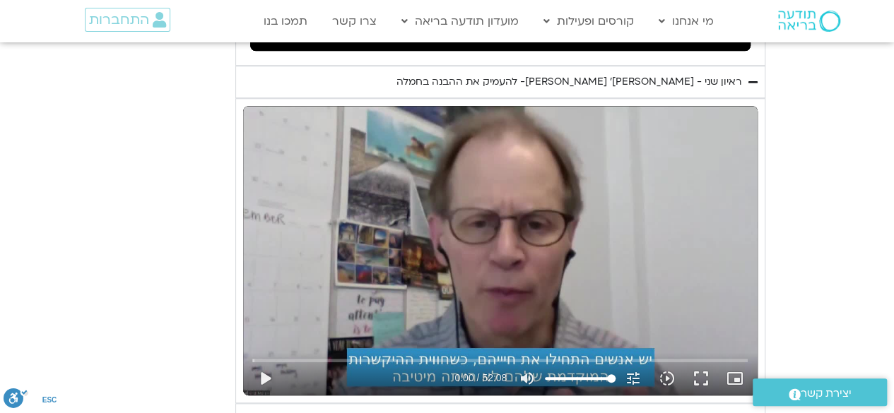
scroll to position [3278, 0]
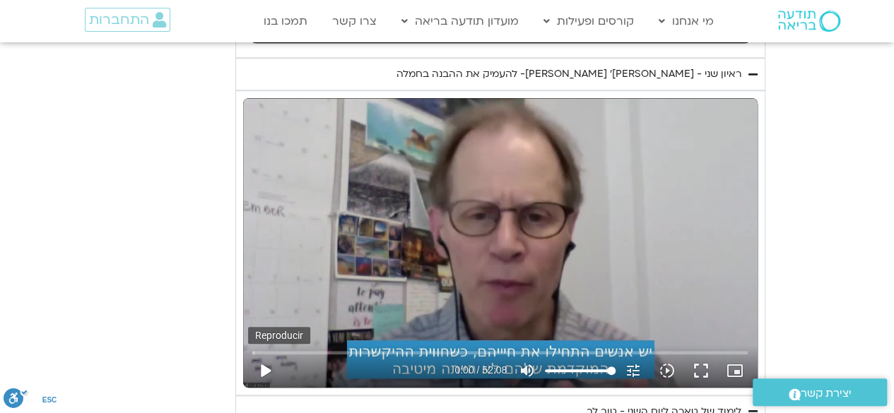
click at [261, 354] on button "play_arrow" at bounding box center [265, 371] width 34 height 34
click at [266, 354] on button "pause" at bounding box center [265, 371] width 34 height 34
click at [265, 354] on button "play_arrow" at bounding box center [265, 371] width 34 height 34
click at [265, 354] on button "pause" at bounding box center [265, 371] width 34 height 34
click at [262, 354] on button "play_arrow" at bounding box center [265, 371] width 34 height 34
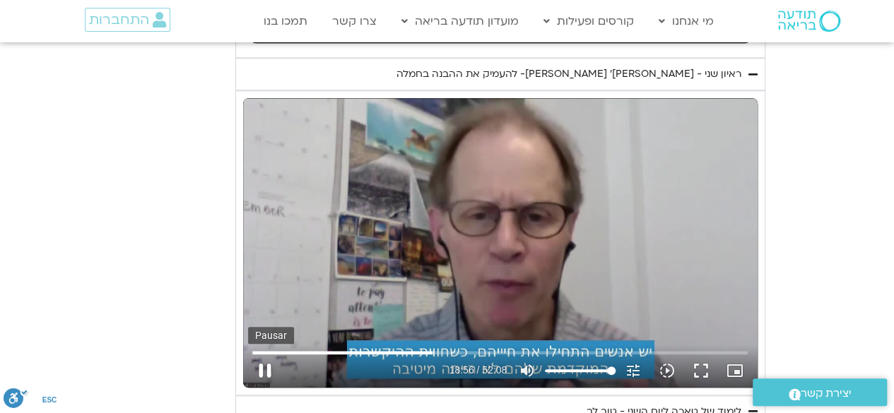
click at [261, 354] on button "pause" at bounding box center [265, 371] width 34 height 34
